Goal: Information Seeking & Learning: Learn about a topic

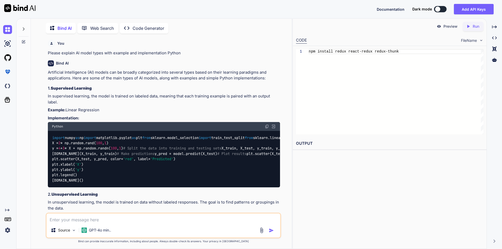
scroll to position [3894, 0]
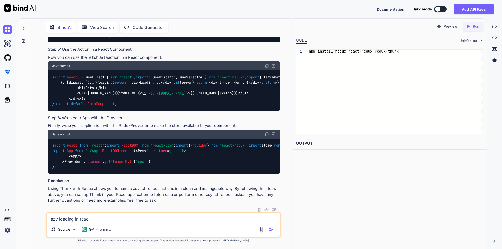
type textarea "lazy loading in react"
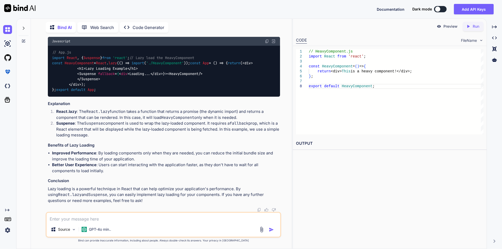
scroll to position [4969, 0]
click at [69, 221] on textarea at bounding box center [164, 217] width 234 height 9
click at [84, 220] on textarea at bounding box center [164, 217] width 234 height 9
drag, startPoint x: 48, startPoint y: 189, endPoint x: 72, endPoint y: 191, distance: 24.4
click at [72, 191] on p "Lazy loading is a powerful technique in React that can help optimize your appli…" at bounding box center [164, 195] width 232 height 18
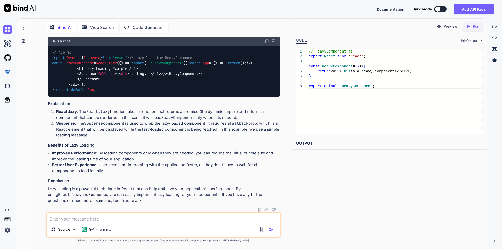
click at [76, 220] on textarea at bounding box center [164, 217] width 234 height 9
type textarea "lazy loading in react with an example"
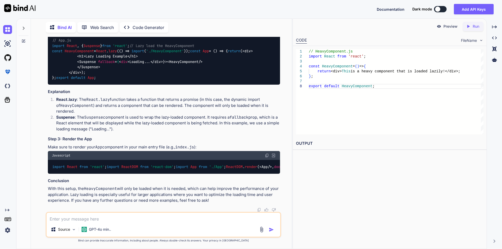
scroll to position [5135, 0]
drag, startPoint x: 48, startPoint y: 62, endPoint x: 135, endPoint y: 62, distance: 86.6
copy p "lazy loading in react with an example"
